Goal: Task Accomplishment & Management: Manage account settings

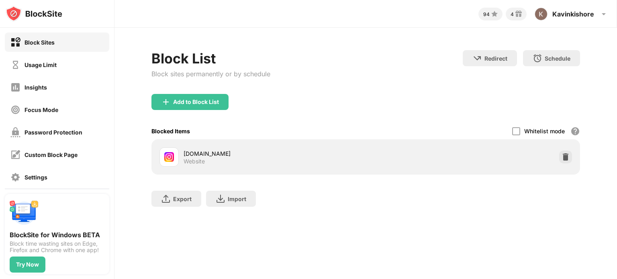
click at [212, 110] on div "Add to Block List" at bounding box center [365, 108] width 428 height 29
click at [218, 100] on div "Add to Block List" at bounding box center [196, 102] width 46 height 6
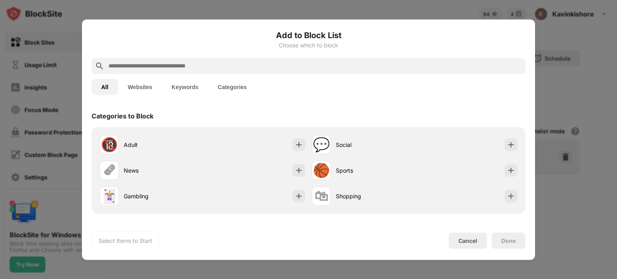
click at [230, 59] on div at bounding box center [309, 66] width 434 height 16
drag, startPoint x: 229, startPoint y: 61, endPoint x: 223, endPoint y: 66, distance: 8.0
click at [223, 66] on div at bounding box center [309, 66] width 434 height 16
click at [223, 66] on input "text" at bounding box center [315, 66] width 414 height 10
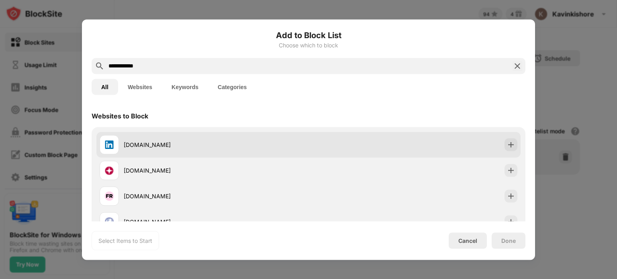
click at [174, 149] on div "[DOMAIN_NAME]" at bounding box center [204, 144] width 209 height 19
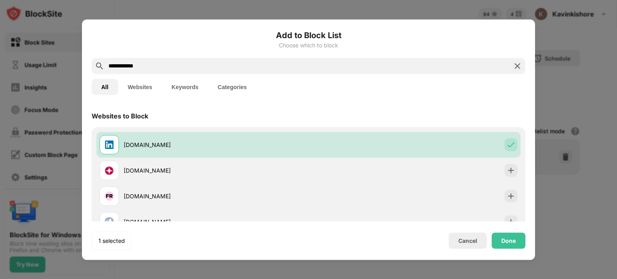
click at [237, 65] on input "**********" at bounding box center [309, 66] width 402 height 10
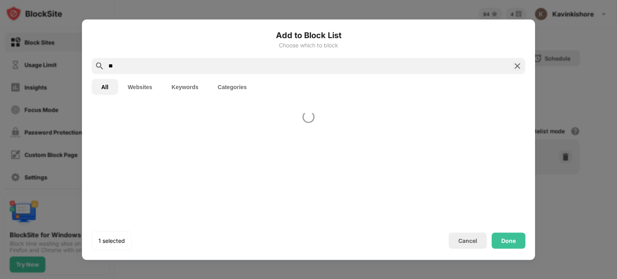
type input "*"
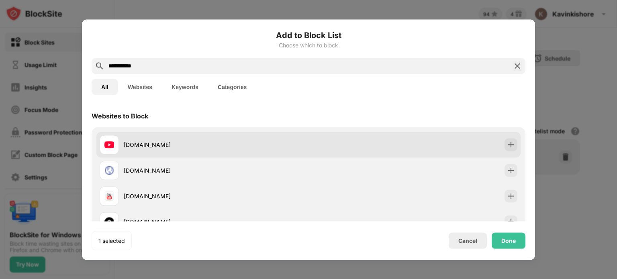
type input "**********"
click at [124, 137] on div "[DOMAIN_NAME]" at bounding box center [204, 144] width 209 height 19
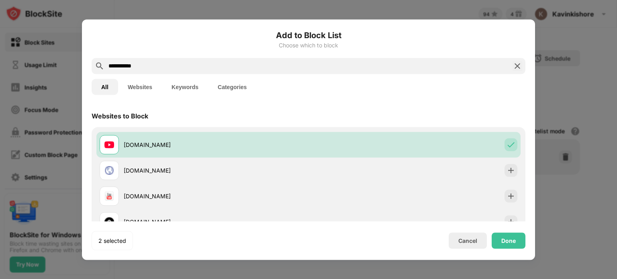
click at [517, 67] on img at bounding box center [517, 66] width 10 height 10
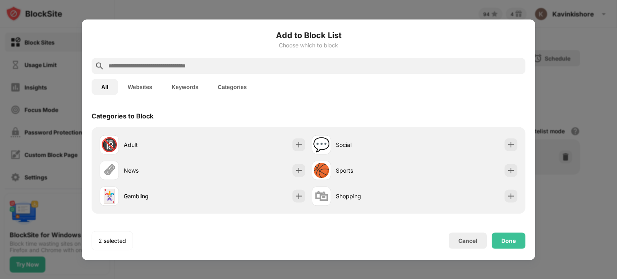
click at [488, 70] on input "text" at bounding box center [315, 66] width 414 height 10
click at [467, 62] on input "text" at bounding box center [315, 66] width 414 height 10
click at [509, 237] on div "Done" at bounding box center [508, 240] width 14 height 6
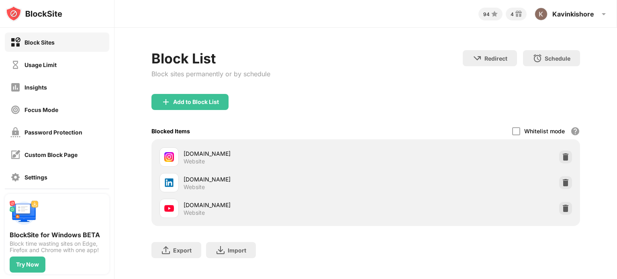
click at [399, 85] on div "Block List Block sites permanently or by schedule Redirect Choose a site to be …" at bounding box center [365, 72] width 428 height 44
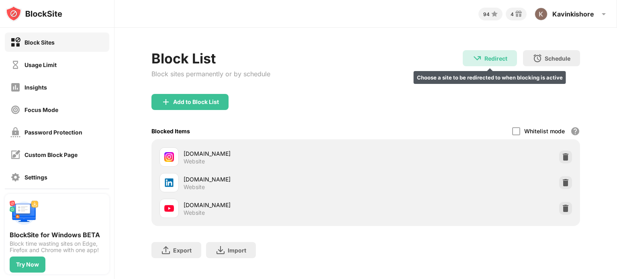
click at [499, 54] on div "Redirect Choose a site to be redirected to when blocking is active" at bounding box center [490, 58] width 54 height 16
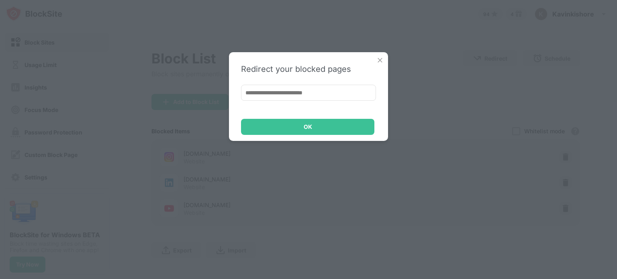
click at [368, 90] on input at bounding box center [308, 93] width 135 height 16
click at [396, 94] on div "Redirect your blocked pages OK" at bounding box center [308, 139] width 617 height 279
click at [377, 57] on img at bounding box center [380, 60] width 8 height 8
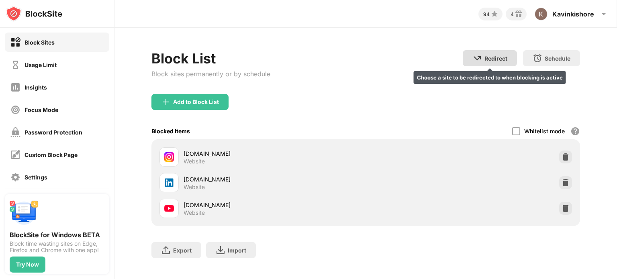
click at [472, 59] on img at bounding box center [477, 58] width 10 height 10
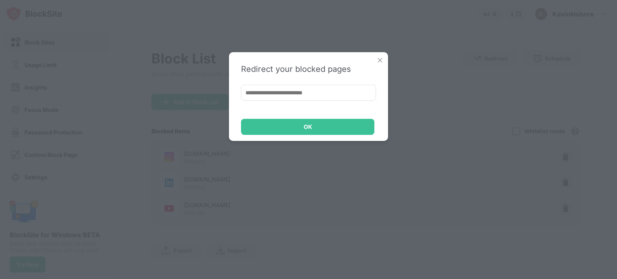
click at [451, 56] on div "Redirect your blocked pages OK" at bounding box center [308, 139] width 617 height 279
click at [381, 65] on div "Redirect your blocked pages OK" at bounding box center [308, 96] width 159 height 89
click at [385, 51] on div "Redirect your blocked pages OK" at bounding box center [308, 139] width 617 height 279
click at [384, 56] on div "Redirect your blocked pages OK" at bounding box center [308, 96] width 159 height 89
drag, startPoint x: 390, startPoint y: 58, endPoint x: 384, endPoint y: 58, distance: 6.4
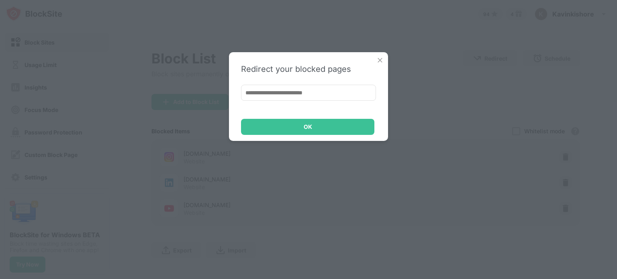
click at [385, 58] on div "Redirect your blocked pages OK" at bounding box center [308, 139] width 617 height 279
click at [384, 58] on div "Redirect your blocked pages OK" at bounding box center [308, 96] width 159 height 89
click at [382, 59] on img at bounding box center [380, 60] width 8 height 8
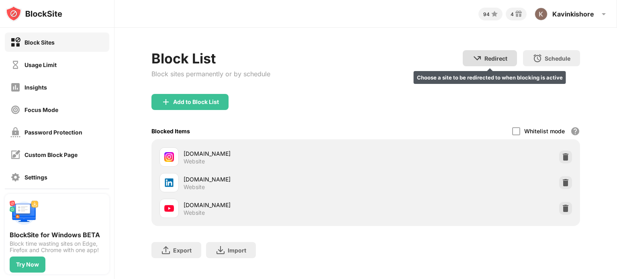
click at [463, 56] on div "Redirect Choose a site to be redirected to when blocking is active" at bounding box center [490, 58] width 54 height 16
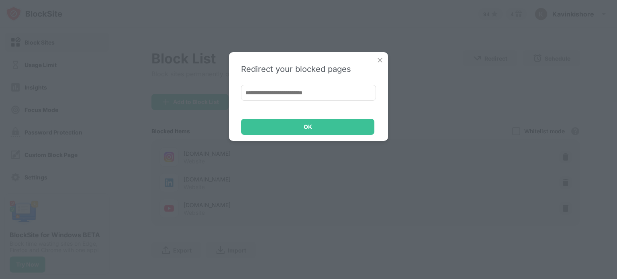
click at [316, 88] on input at bounding box center [308, 93] width 135 height 16
click at [255, 92] on input at bounding box center [308, 93] width 135 height 16
paste input "**********"
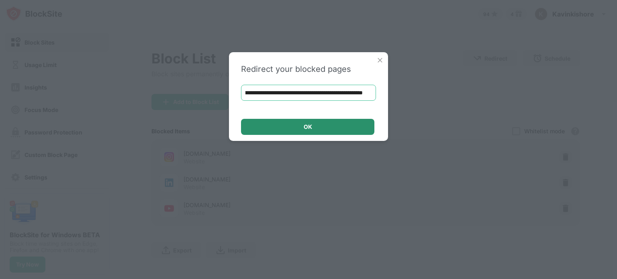
type input "**********"
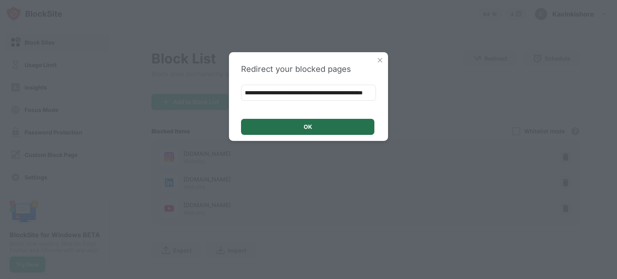
scroll to position [0, 0]
click at [271, 126] on div "OK" at bounding box center [307, 127] width 133 height 16
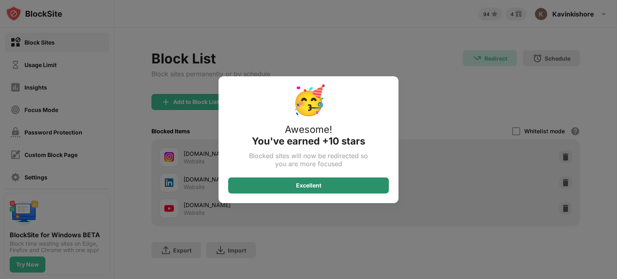
click at [344, 183] on div "Excellent" at bounding box center [308, 185] width 161 height 16
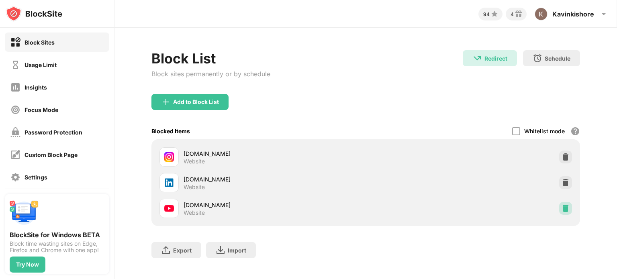
click at [564, 202] on div at bounding box center [565, 208] width 13 height 13
